Goal: Task Accomplishment & Management: Use online tool/utility

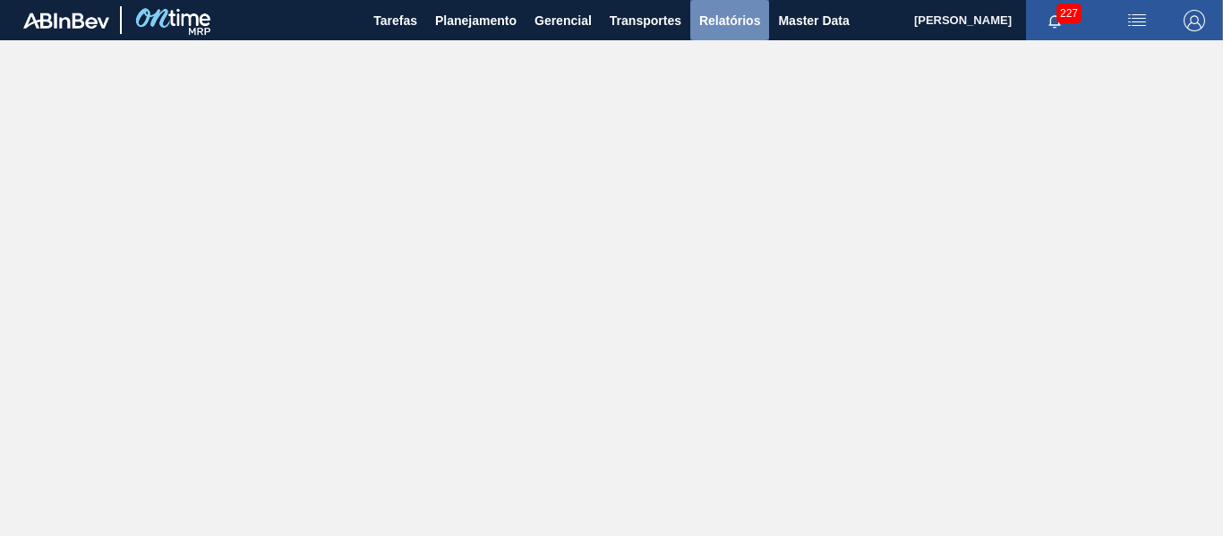
click at [706, 22] on span "Relatórios" at bounding box center [729, 20] width 61 height 21
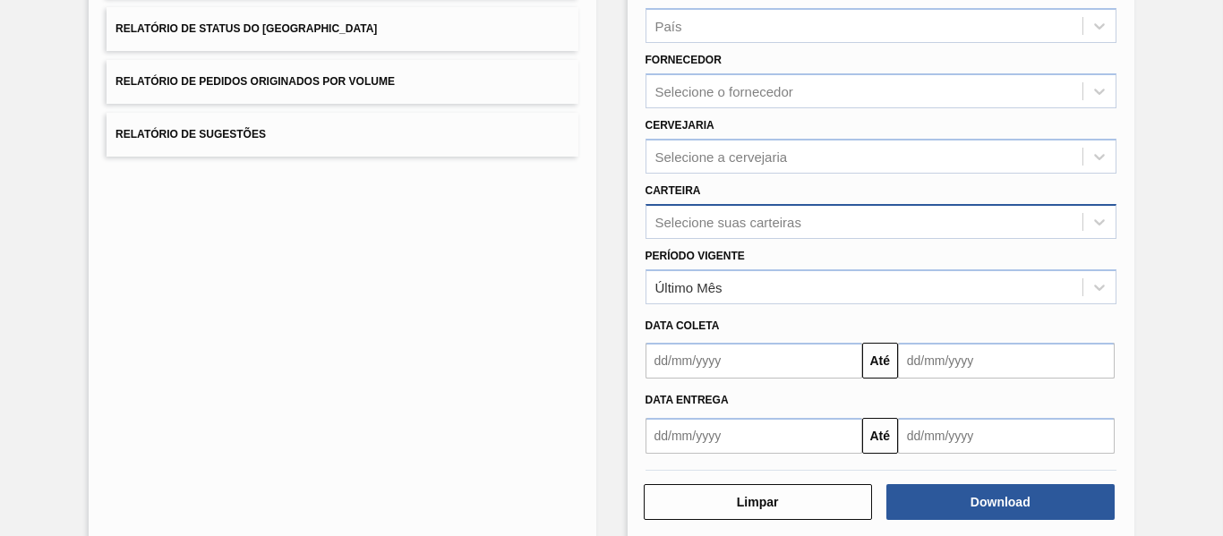
scroll to position [269, 0]
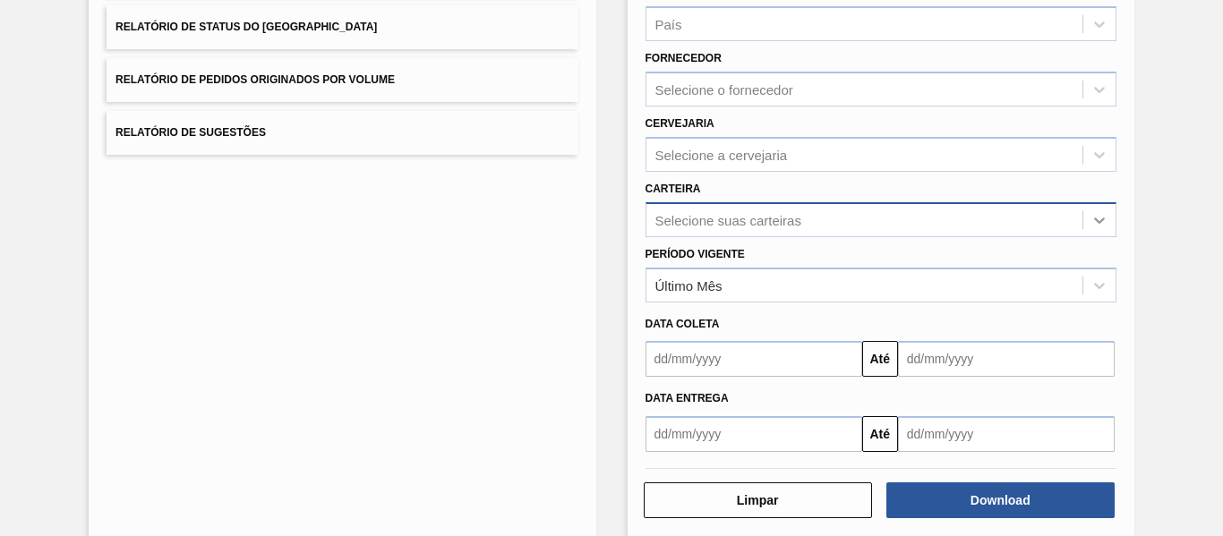
click at [1109, 224] on div at bounding box center [1099, 220] width 32 height 32
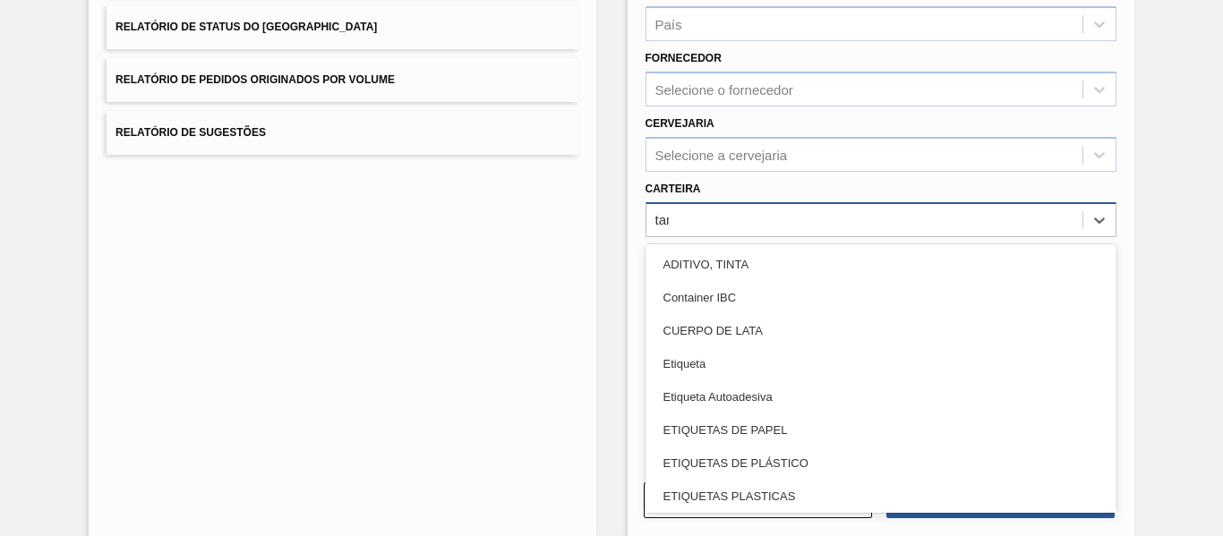
type input "tamp"
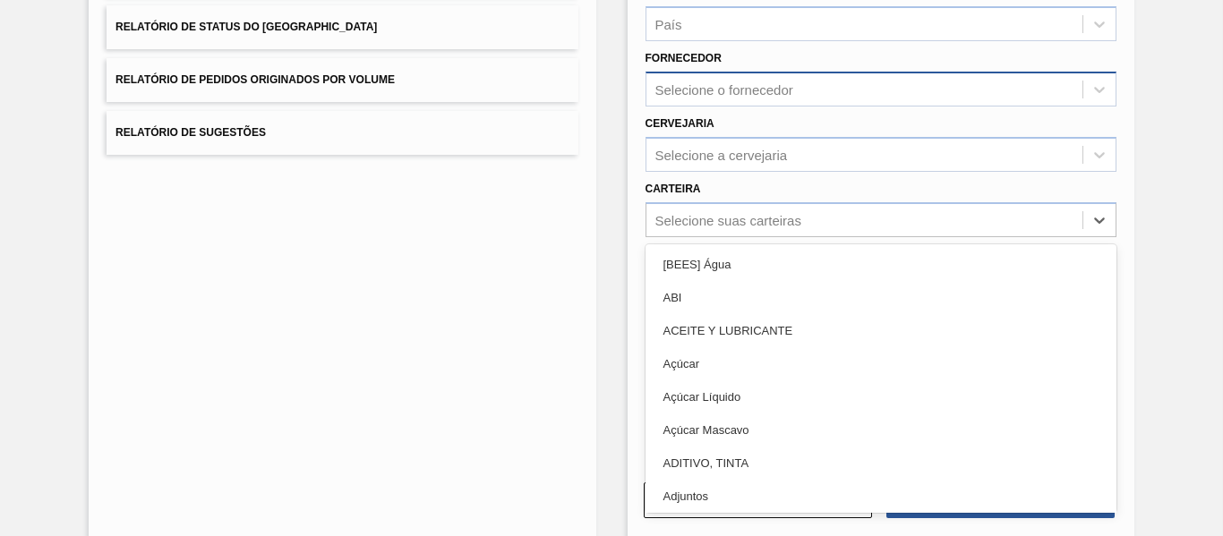
click at [843, 89] on div "Selecione o fornecedor" at bounding box center [864, 90] width 436 height 26
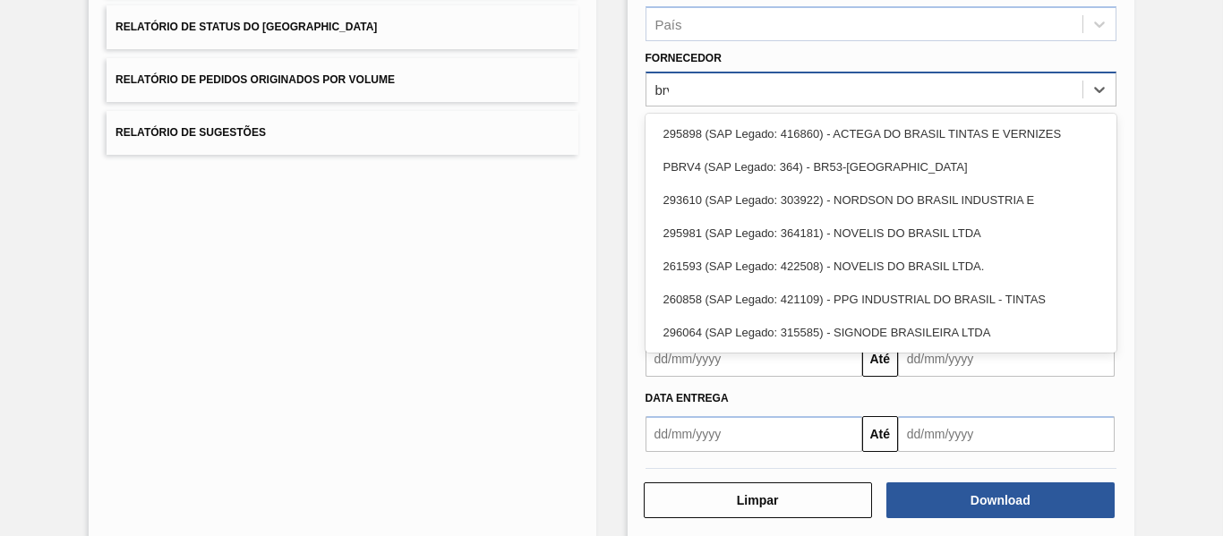
type input "brv4"
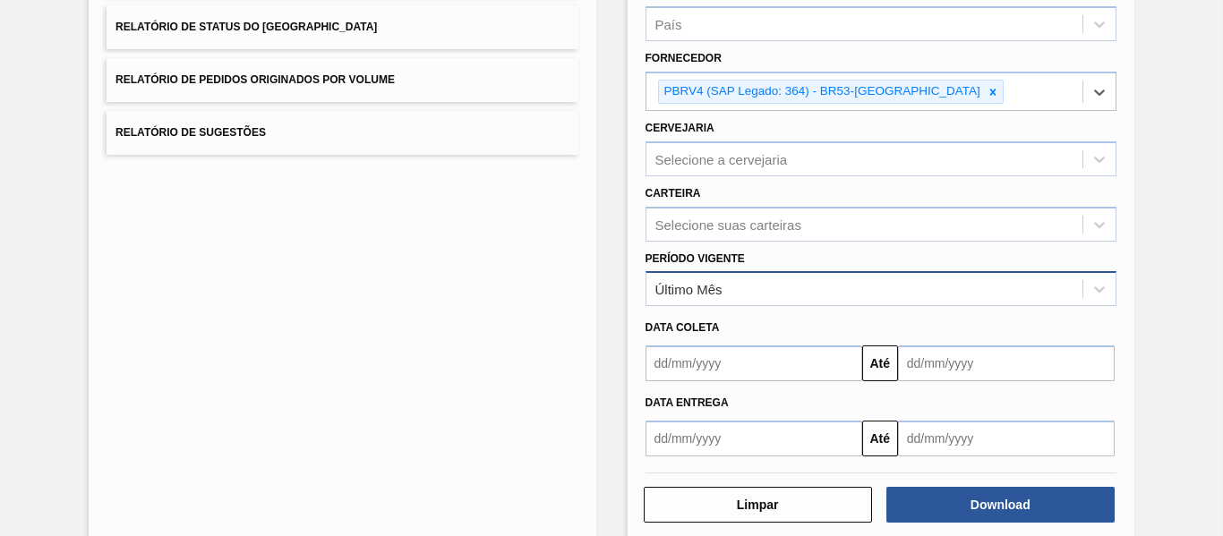
click at [801, 288] on div "Último Mês" at bounding box center [864, 290] width 436 height 26
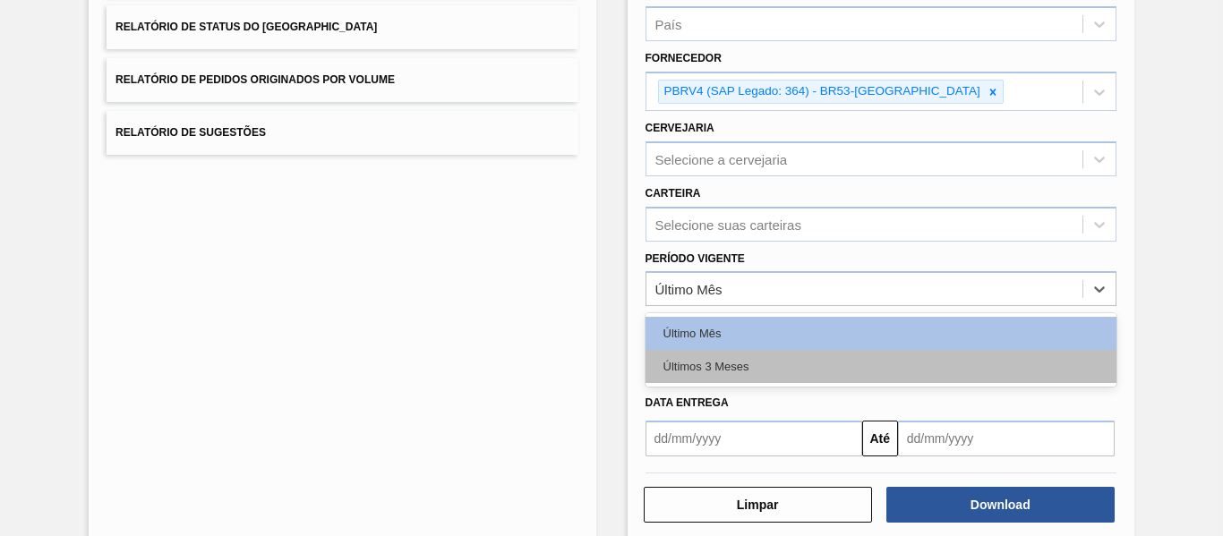
click at [793, 378] on div "Últimos 3 Meses" at bounding box center [881, 366] width 471 height 33
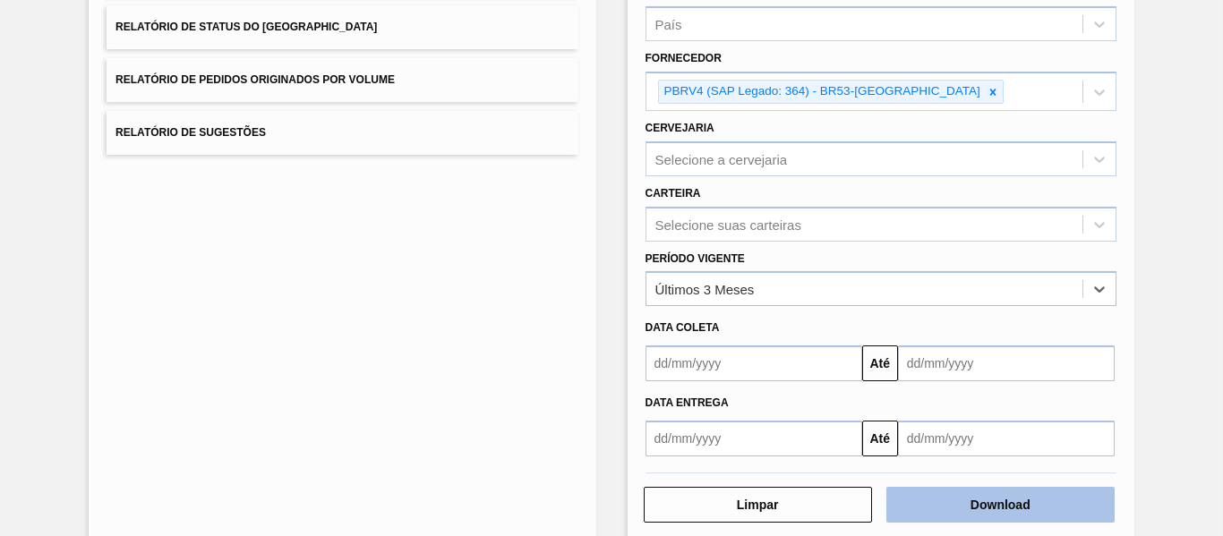
click at [989, 498] on button "Download" at bounding box center [1000, 505] width 228 height 36
